Goal: Information Seeking & Learning: Compare options

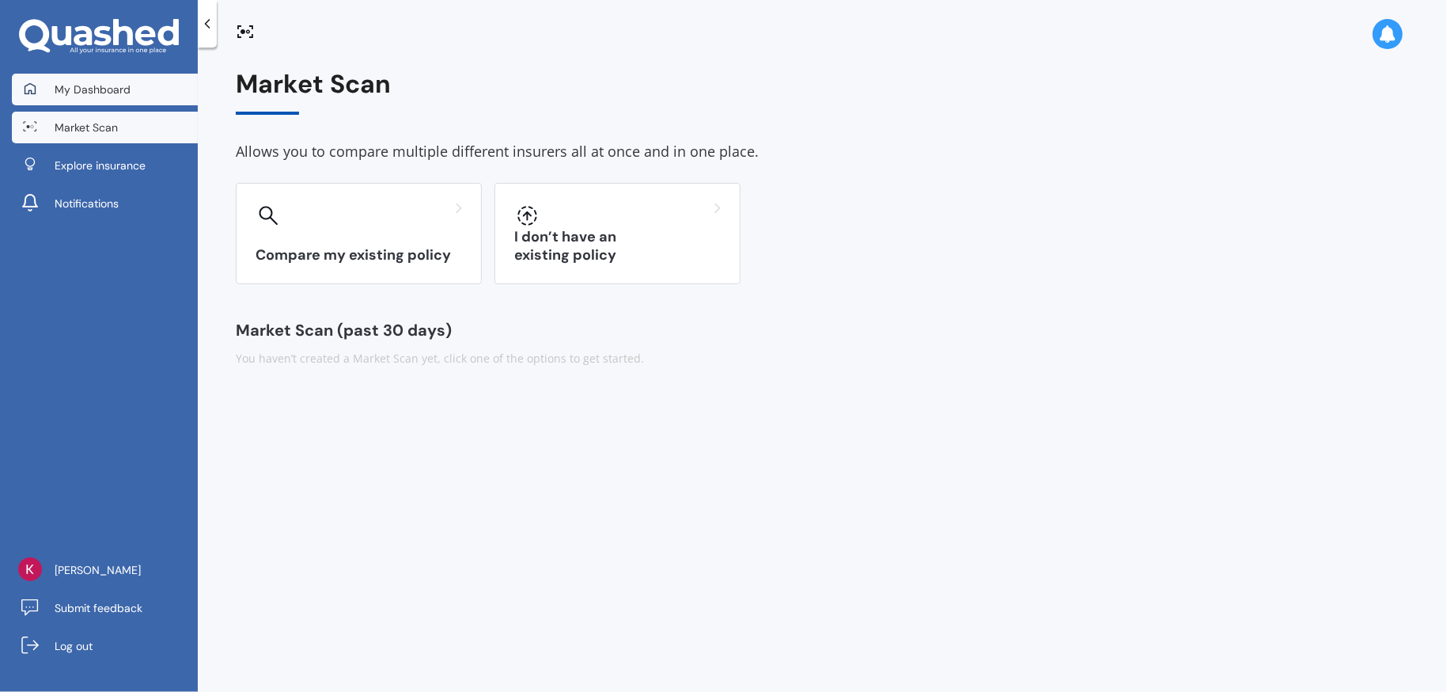
click at [116, 97] on span "My Dashboard" at bounding box center [93, 90] width 76 height 16
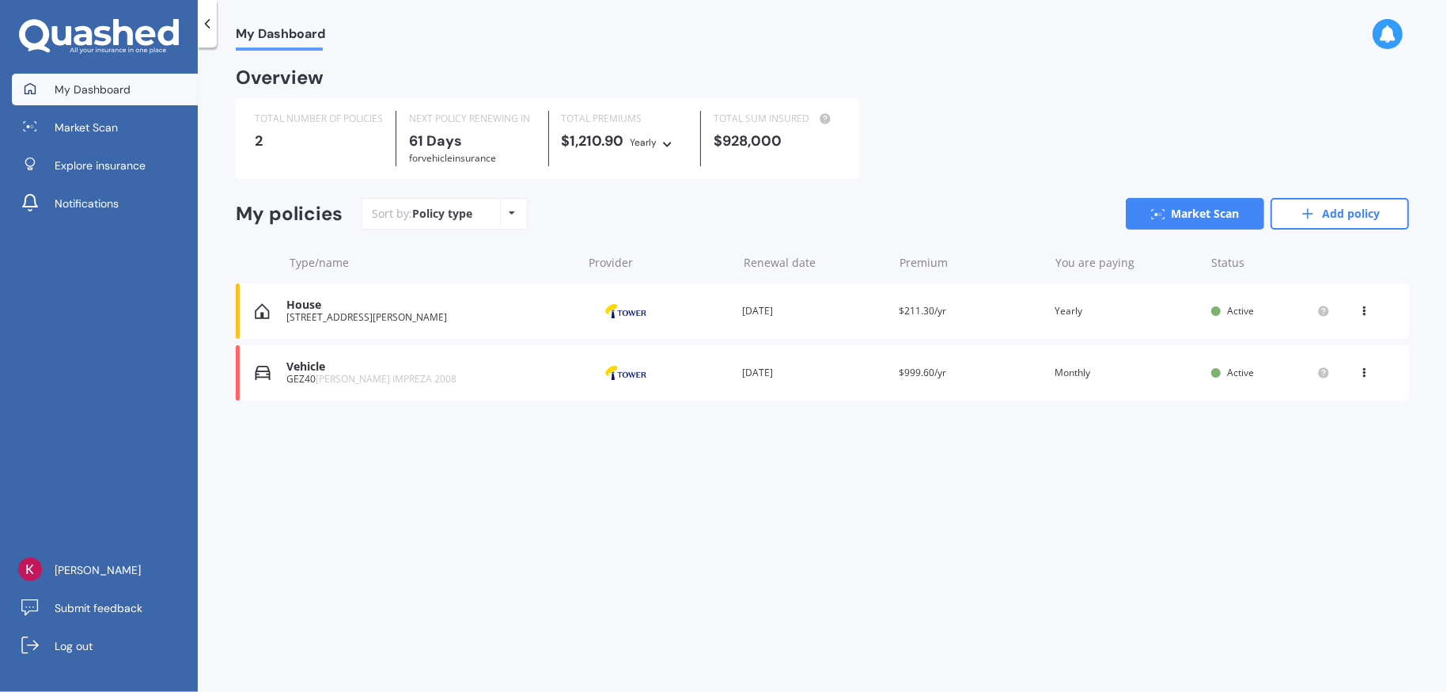
click at [299, 377] on div "GEZ40 SUBARU IMPREZA 2008" at bounding box center [429, 378] width 287 height 11
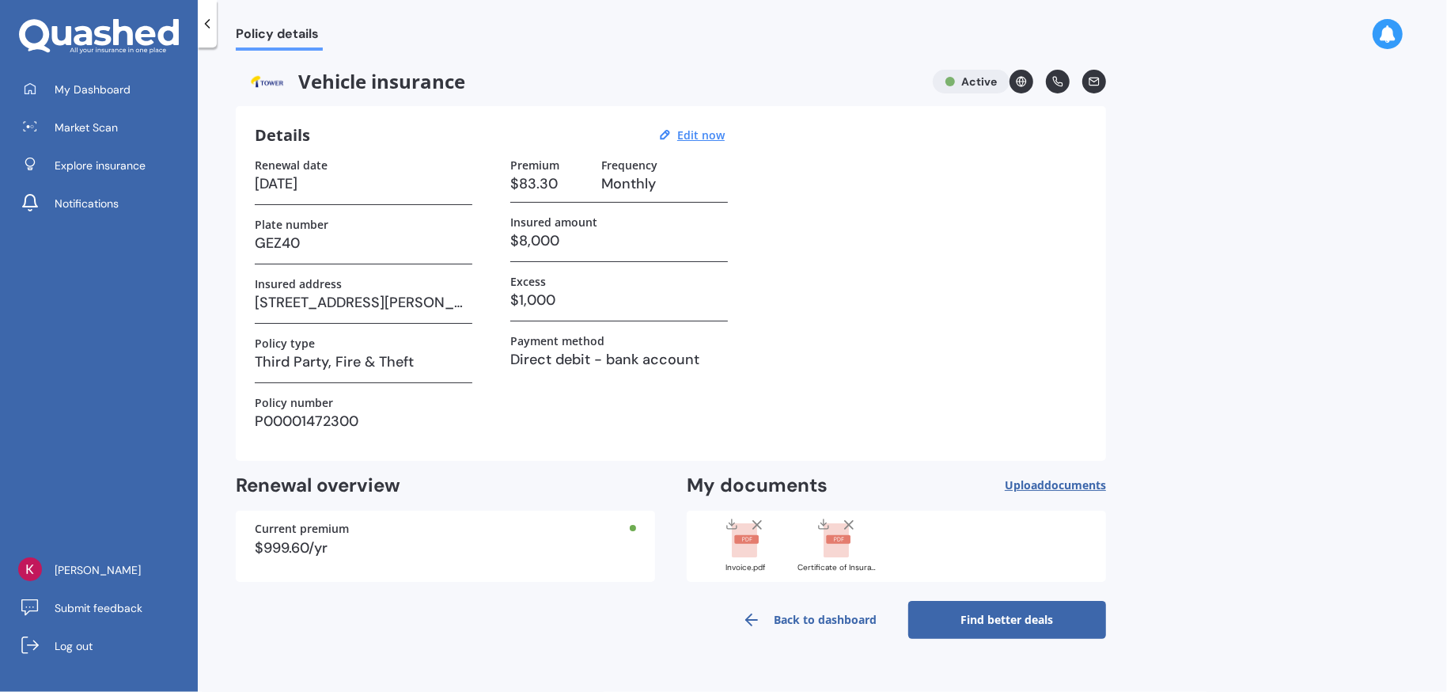
click at [989, 621] on link "Find better deals" at bounding box center [1007, 620] width 198 height 38
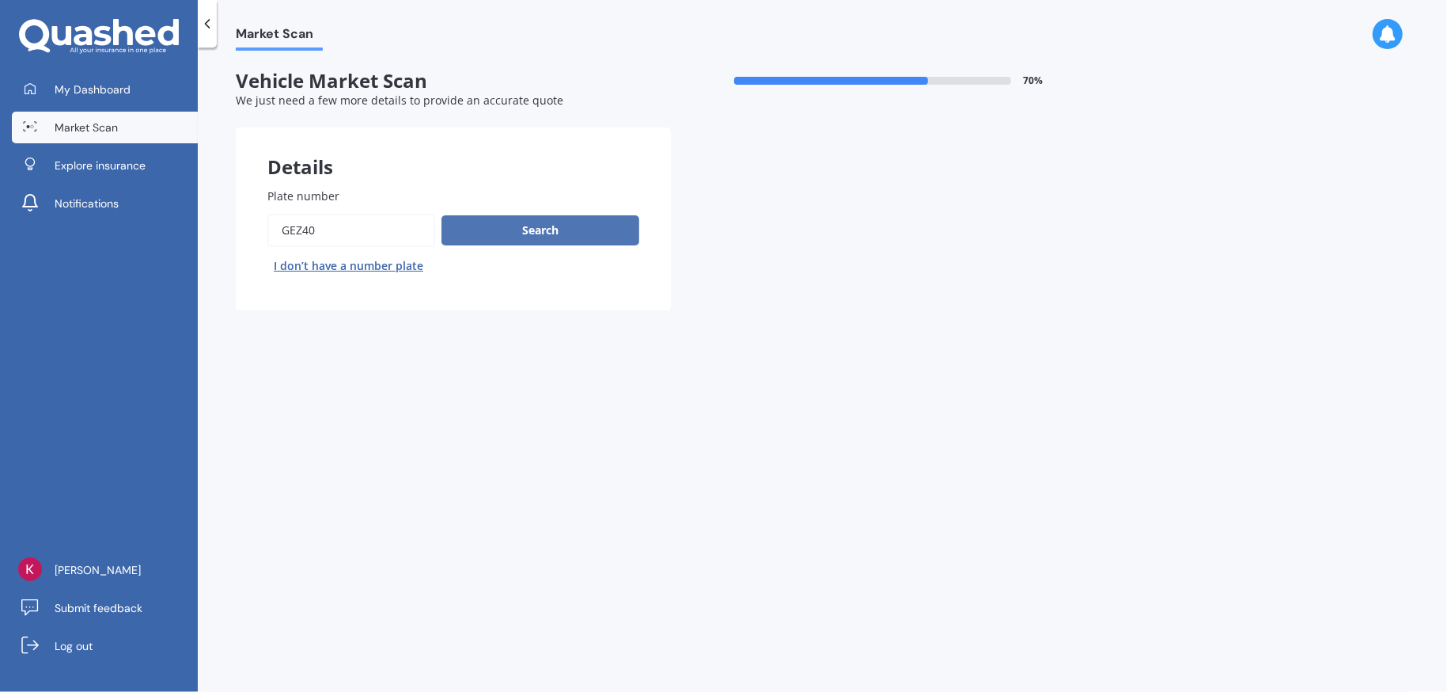
click at [536, 233] on button "Search" at bounding box center [541, 230] width 198 height 30
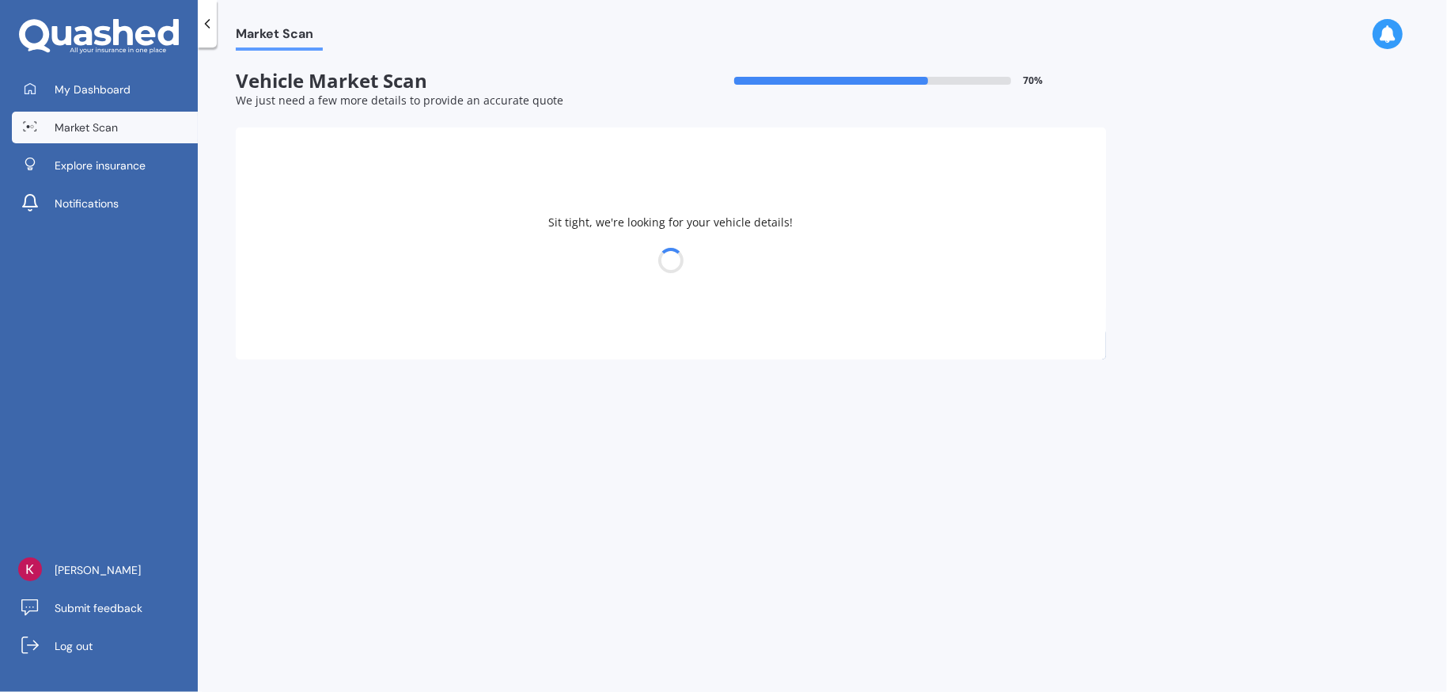
select select "SUBARU"
select select "IMPREZA"
select select "03"
select select "10"
select select "1963"
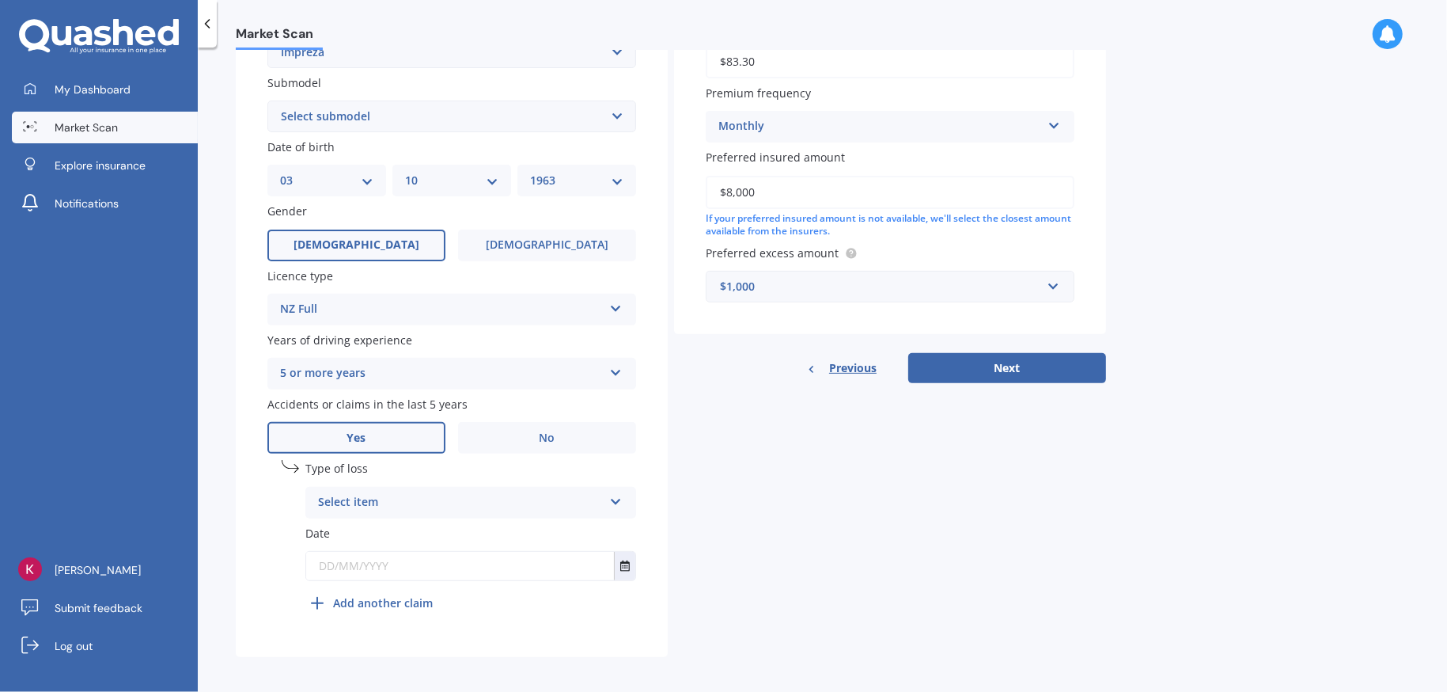
scroll to position [408, 0]
click at [611, 499] on icon at bounding box center [615, 495] width 13 height 11
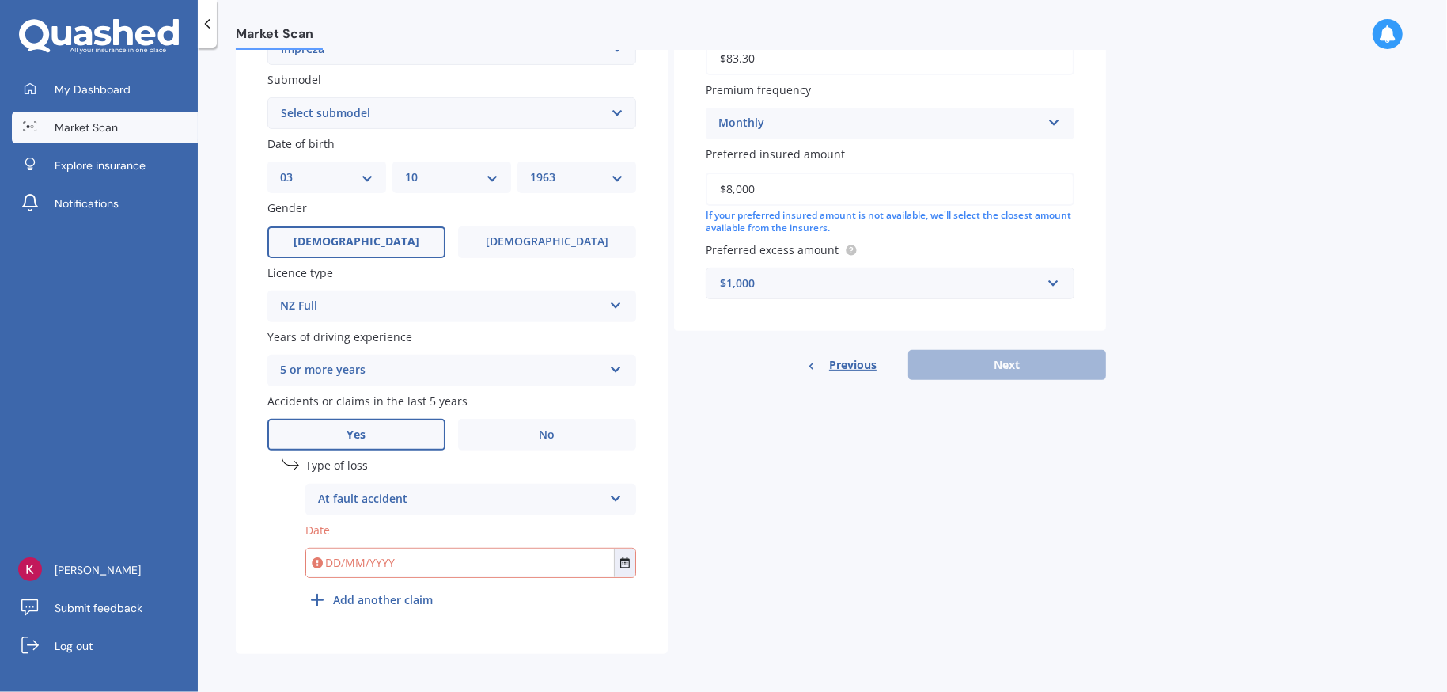
click at [759, 557] on div "Details Plate number Search I don’t have a number plate Year [DATE] Make Select…" at bounding box center [671, 186] width 870 height 934
click at [449, 504] on div "At fault accident" at bounding box center [460, 499] width 285 height 19
click at [414, 525] on div "At fault accident" at bounding box center [470, 530] width 329 height 28
click at [384, 601] on b "Add another claim" at bounding box center [383, 599] width 100 height 17
click at [391, 635] on div "Select item" at bounding box center [463, 639] width 277 height 17
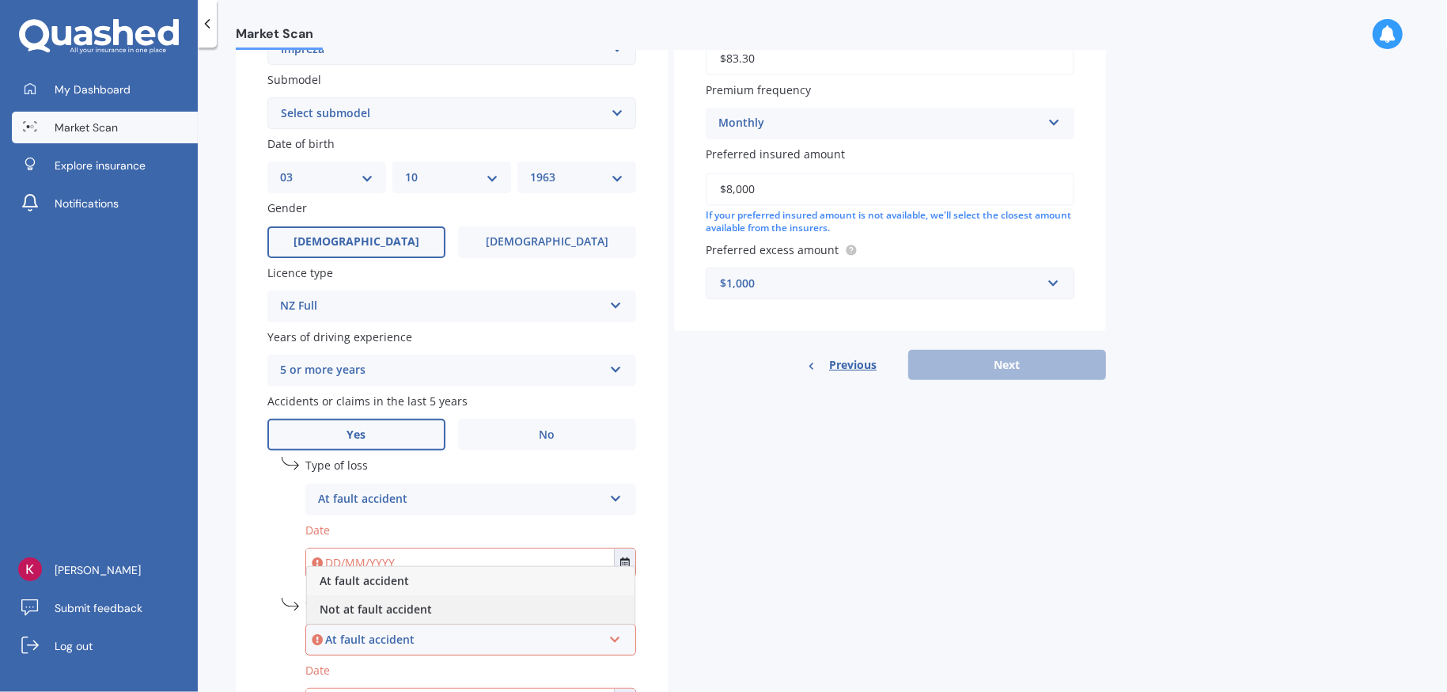
click at [382, 607] on span "Not at fault accident" at bounding box center [376, 608] width 112 height 15
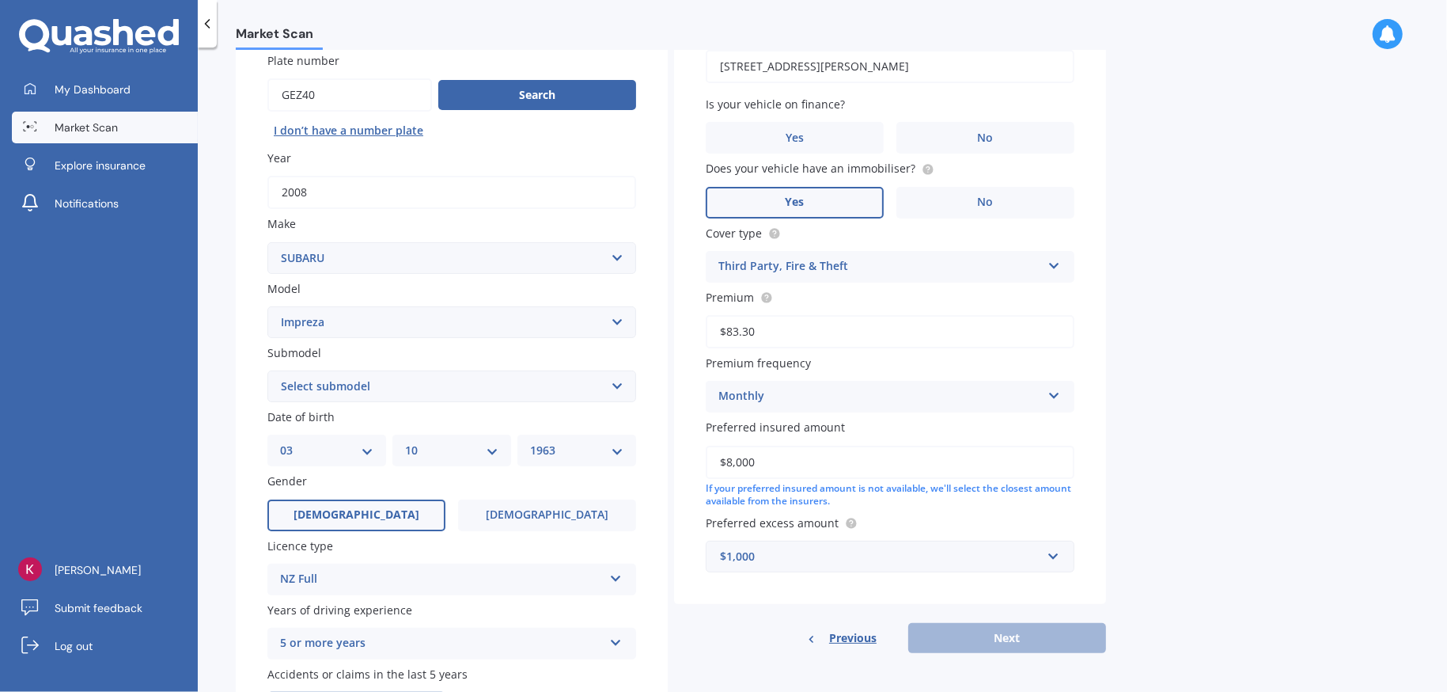
scroll to position [92, 0]
